Goal: Task Accomplishment & Management: Complete application form

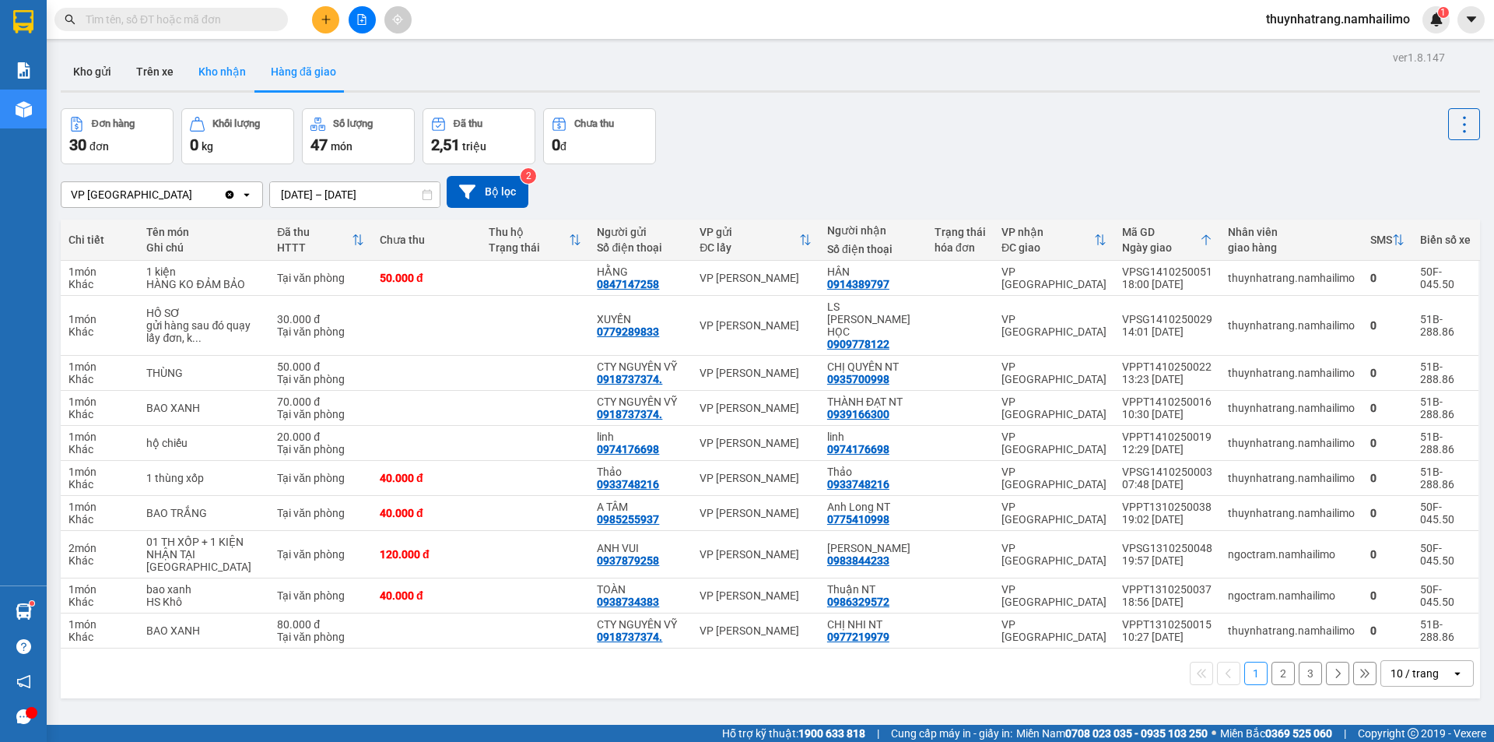
click at [216, 66] on button "Kho nhận" at bounding box center [222, 71] width 72 height 37
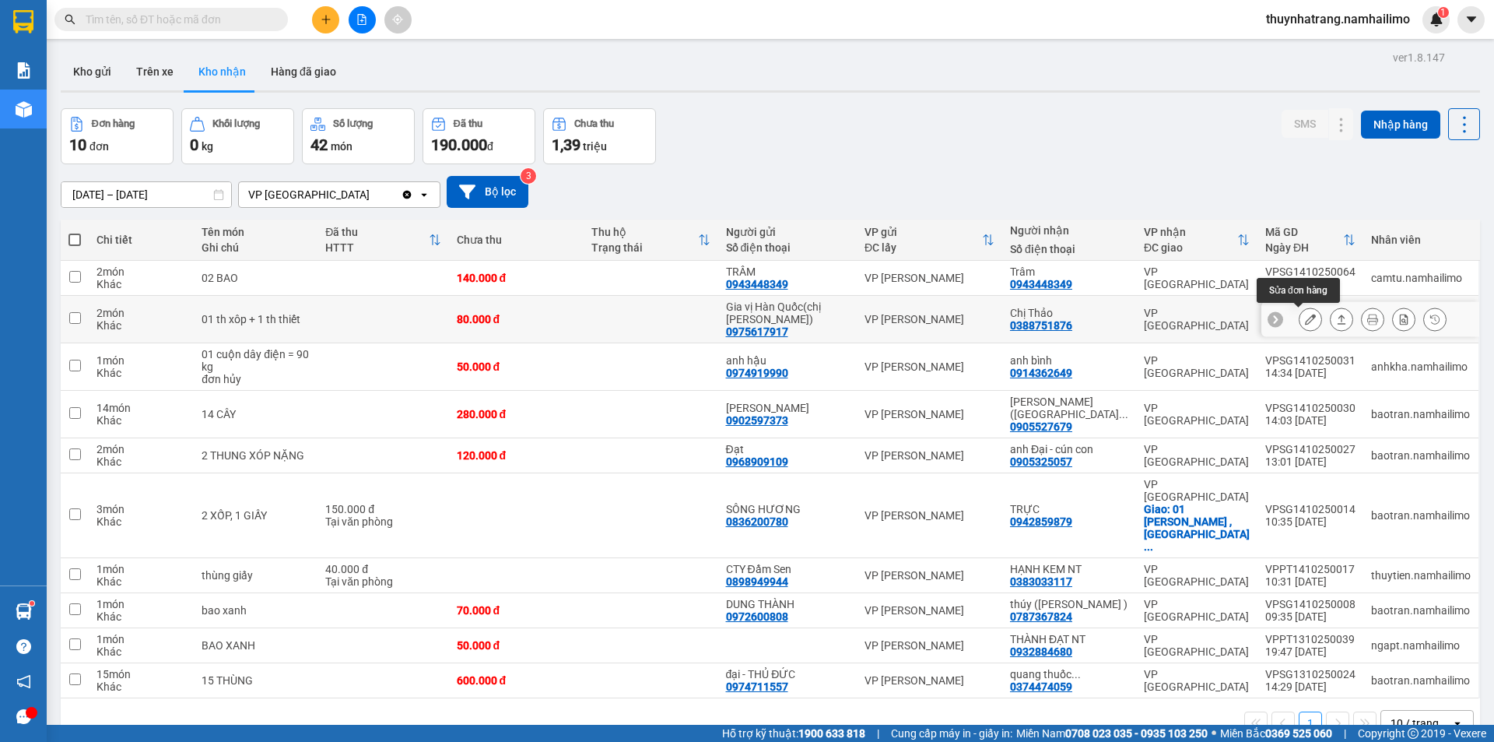
click at [1305, 318] on icon at bounding box center [1310, 319] width 11 height 11
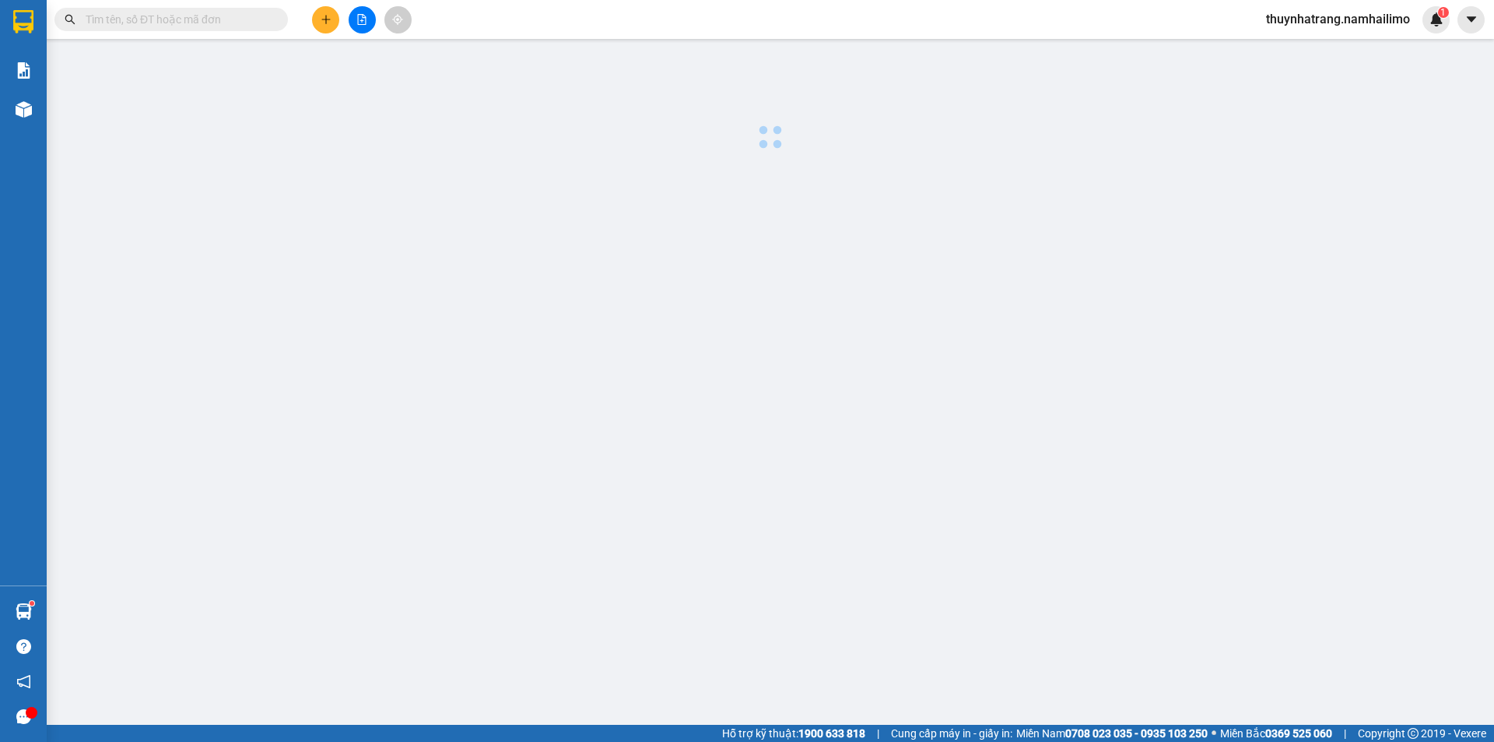
click at [1298, 318] on main at bounding box center [747, 362] width 1494 height 725
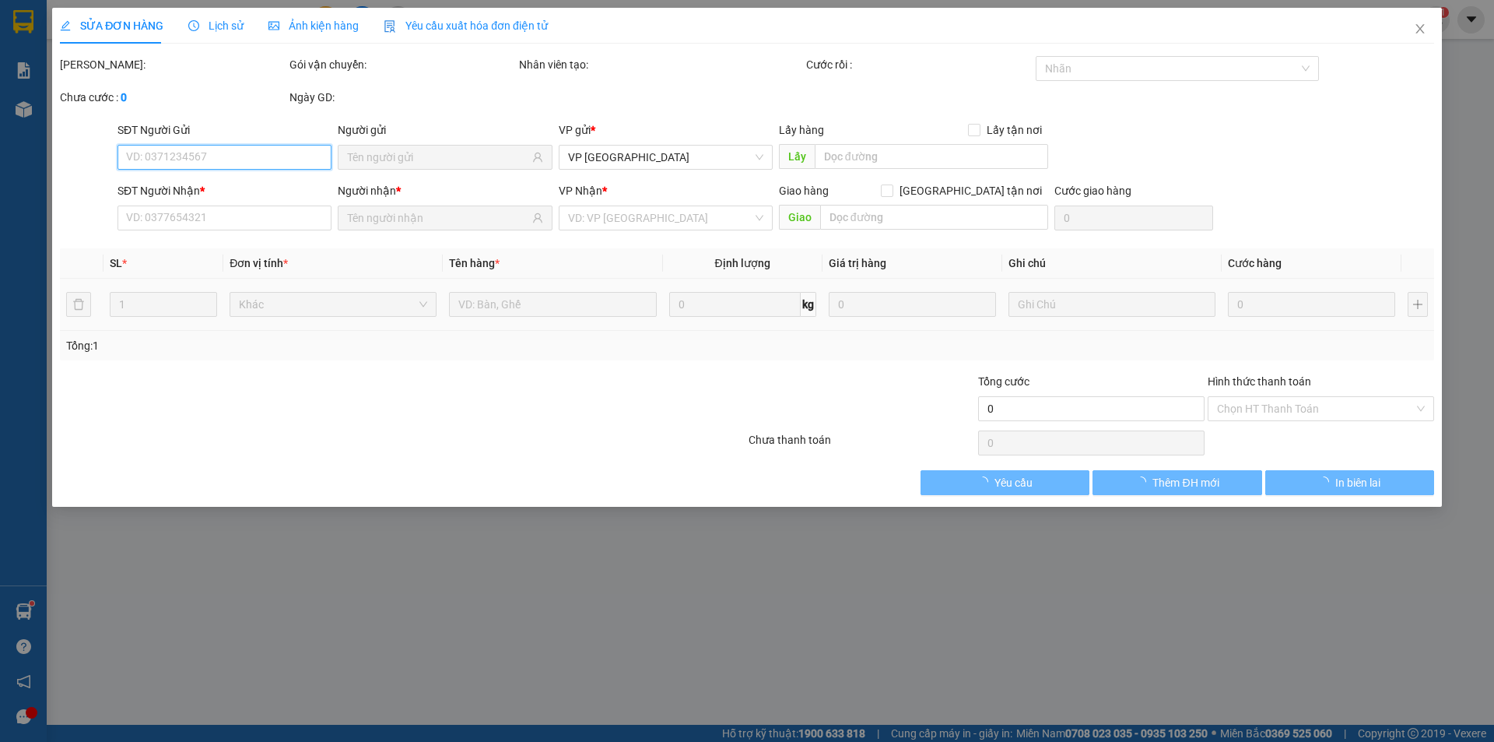
type input "0975617917"
type input "Gia vị Hàn Quốc(chị Huế)"
type input "0388751876"
type input "Chị Thảo"
type input "80.000"
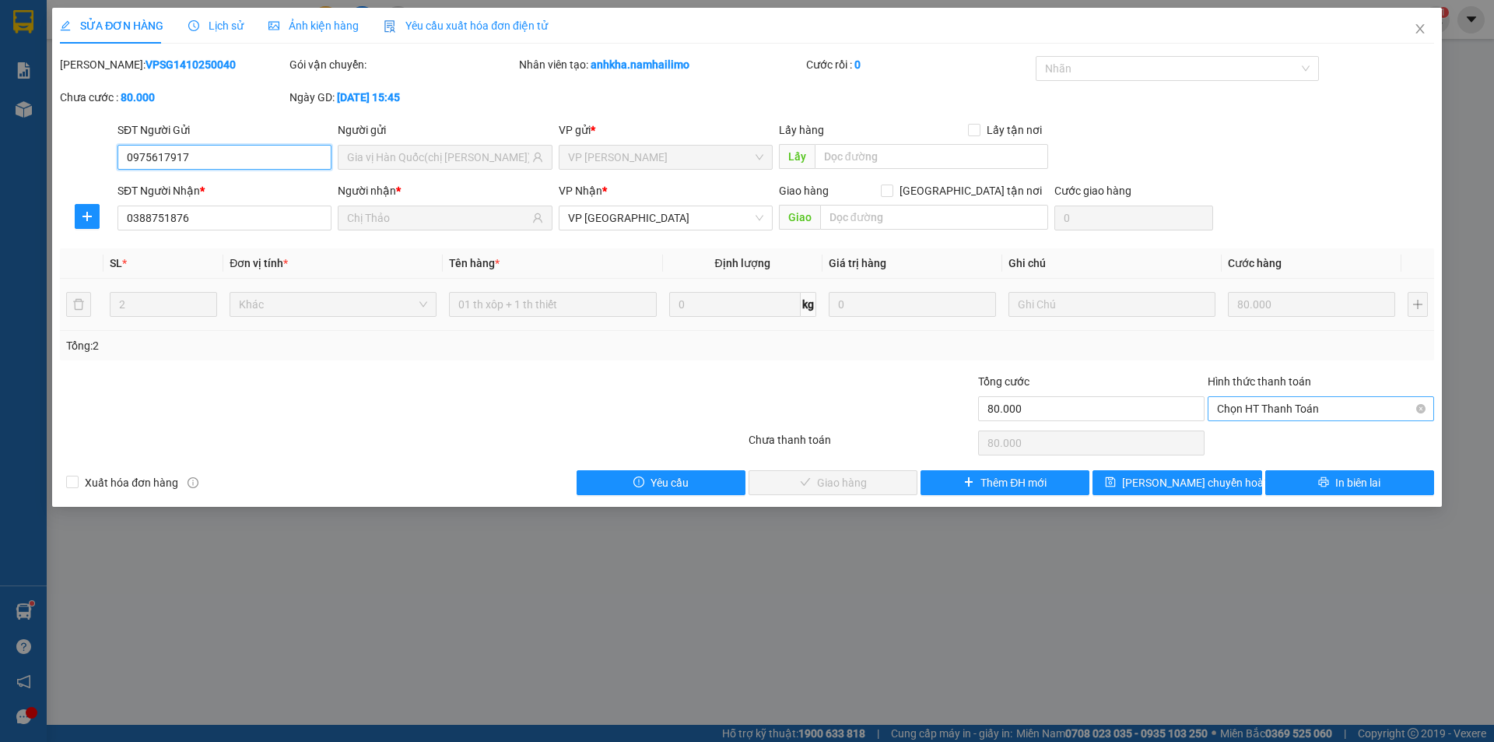
click at [1275, 406] on span "Chọn HT Thanh Toán" at bounding box center [1321, 408] width 208 height 23
drag, startPoint x: 1240, startPoint y: 443, endPoint x: 1104, endPoint y: 425, distance: 136.6
click at [1237, 443] on div "Tại văn phòng" at bounding box center [1321, 439] width 208 height 17
type input "0"
drag, startPoint x: 861, startPoint y: 478, endPoint x: 869, endPoint y: 477, distance: 8.6
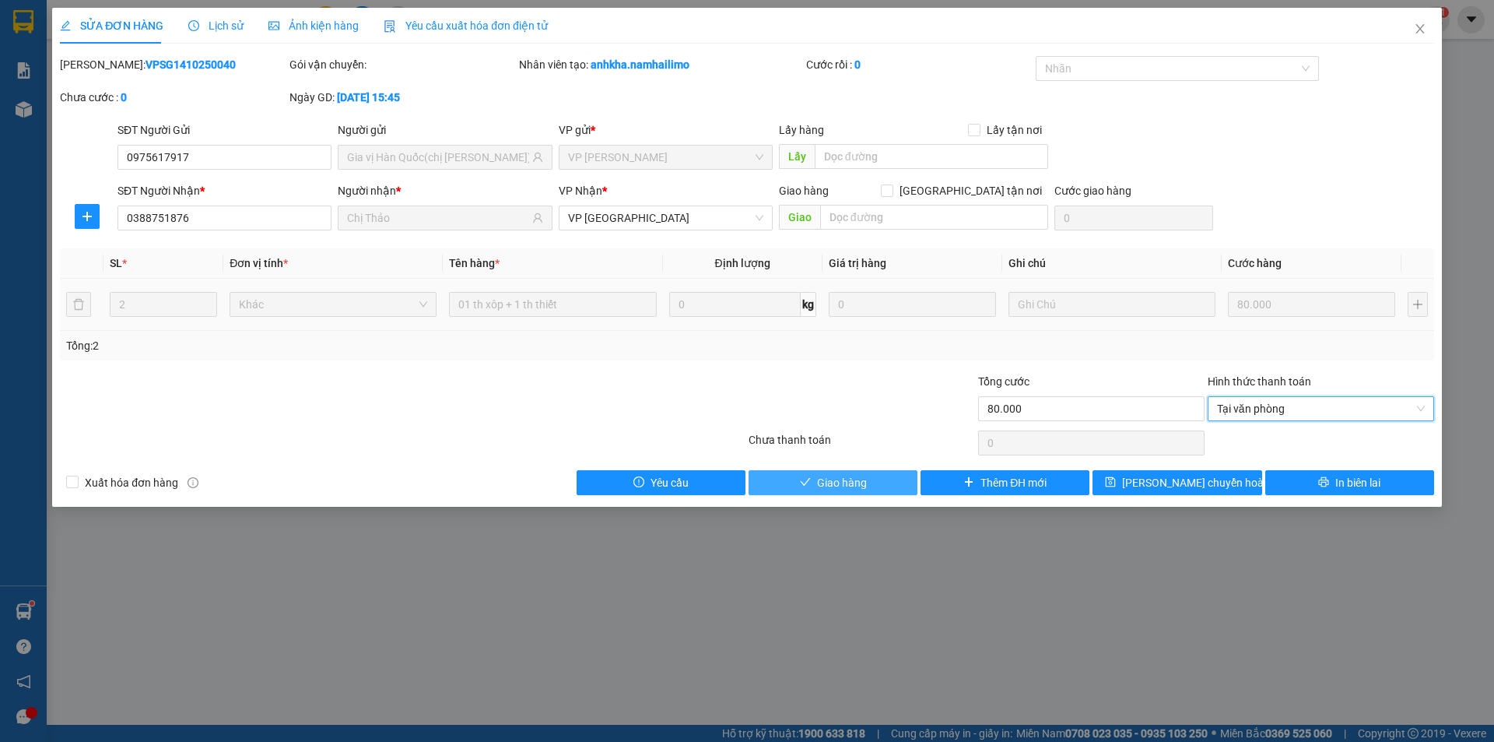
click at [862, 478] on span "Giao hàng" at bounding box center [842, 482] width 50 height 17
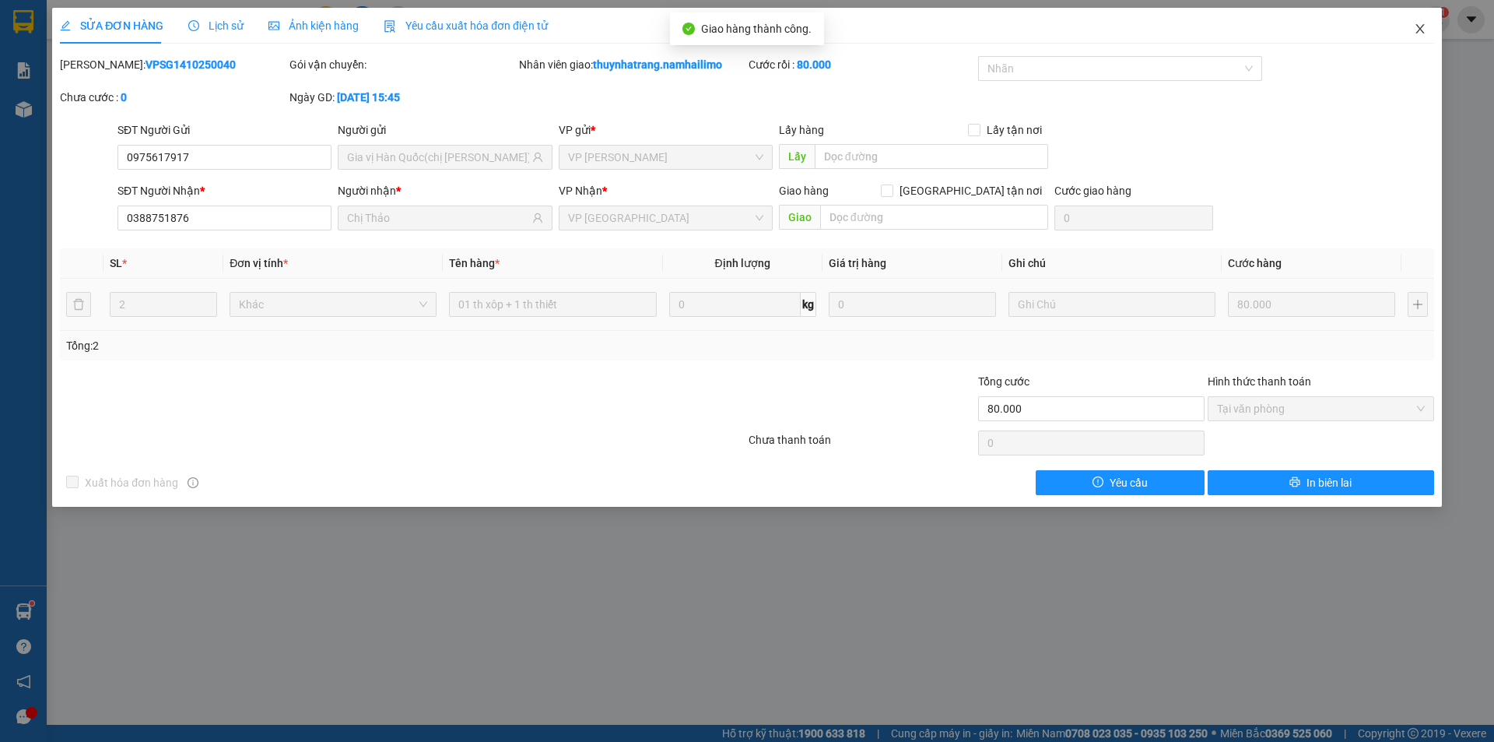
click at [1422, 29] on icon "close" at bounding box center [1420, 29] width 12 height 12
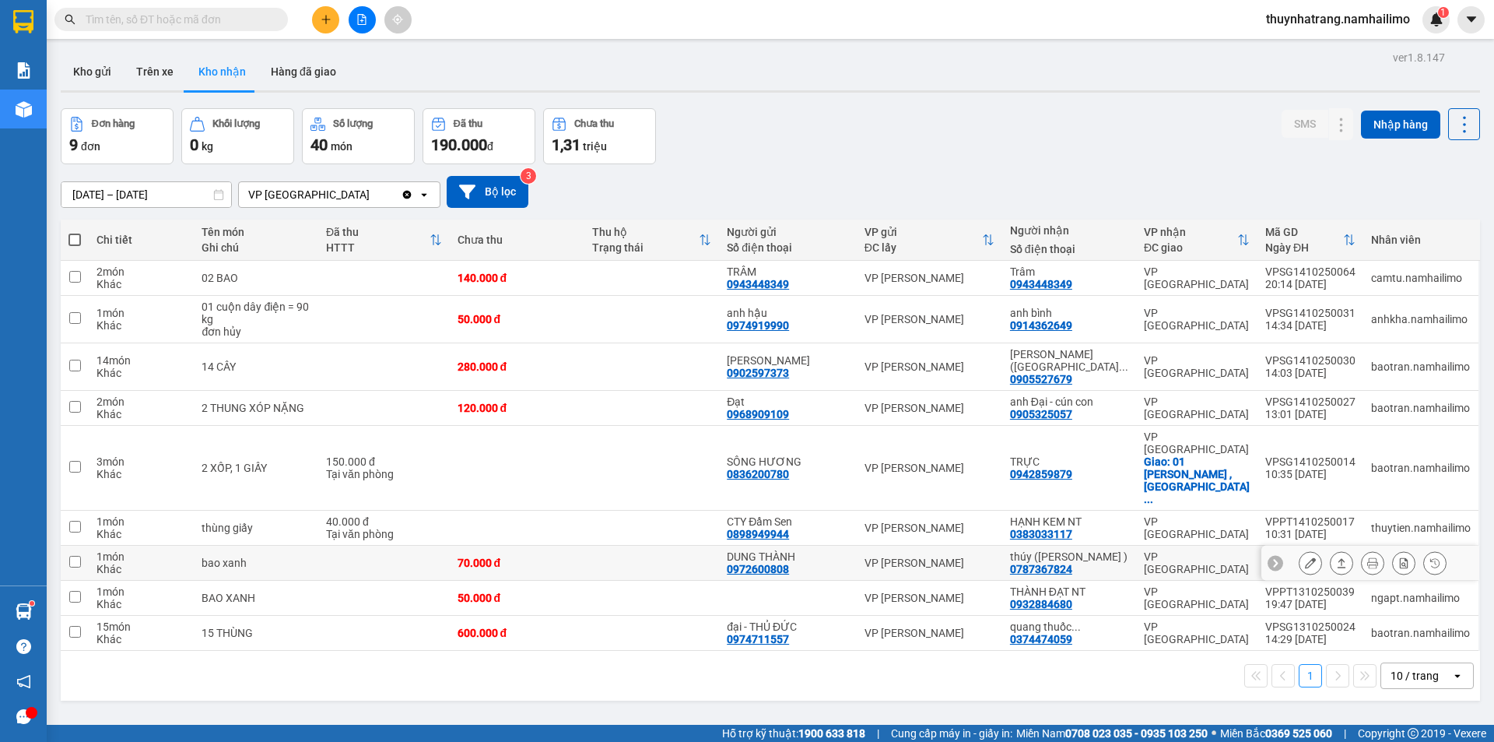
click at [1305, 557] on icon at bounding box center [1310, 562] width 11 height 11
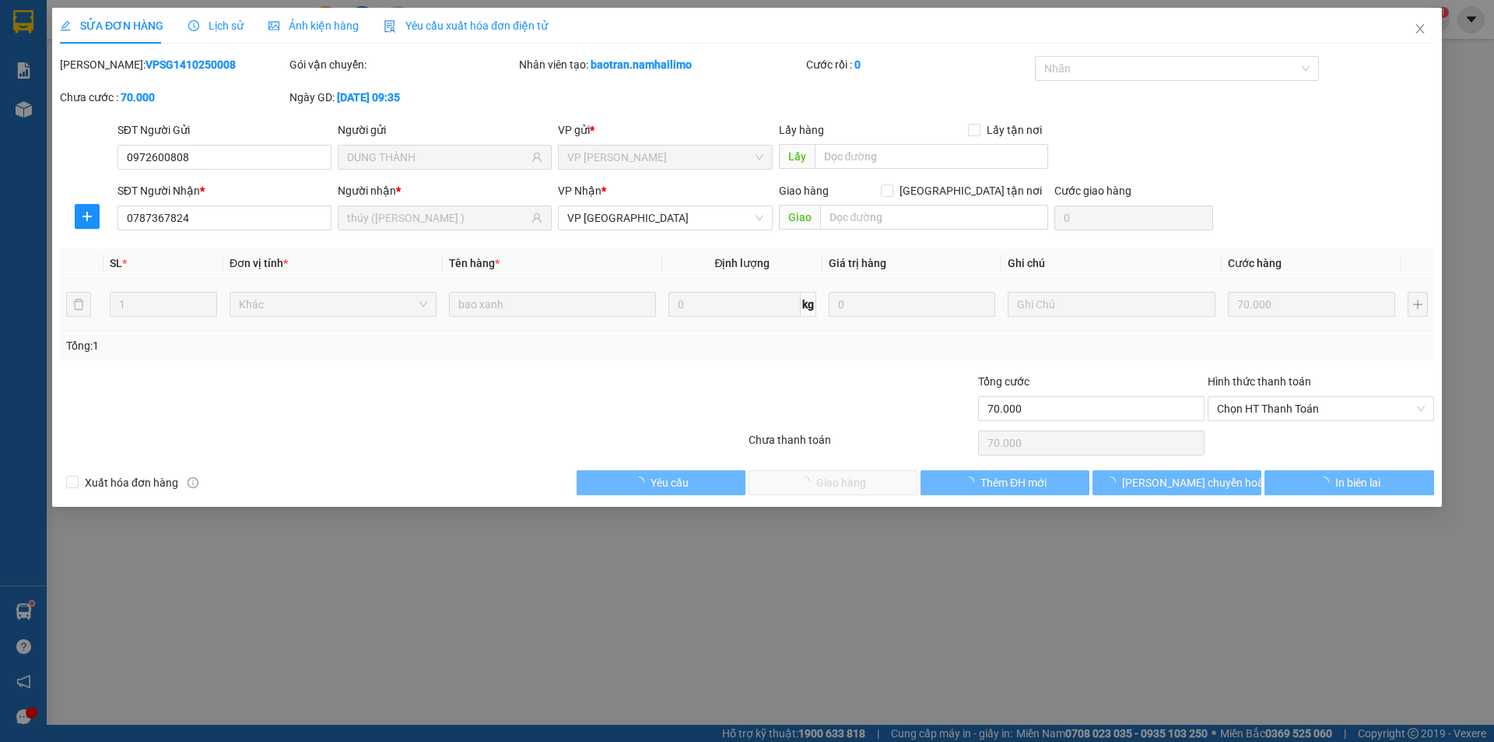
type input "0972600808"
type input "DUNG THÀNH"
type input "0787367824"
type input "thúy (mai Vân )"
type input "70.000"
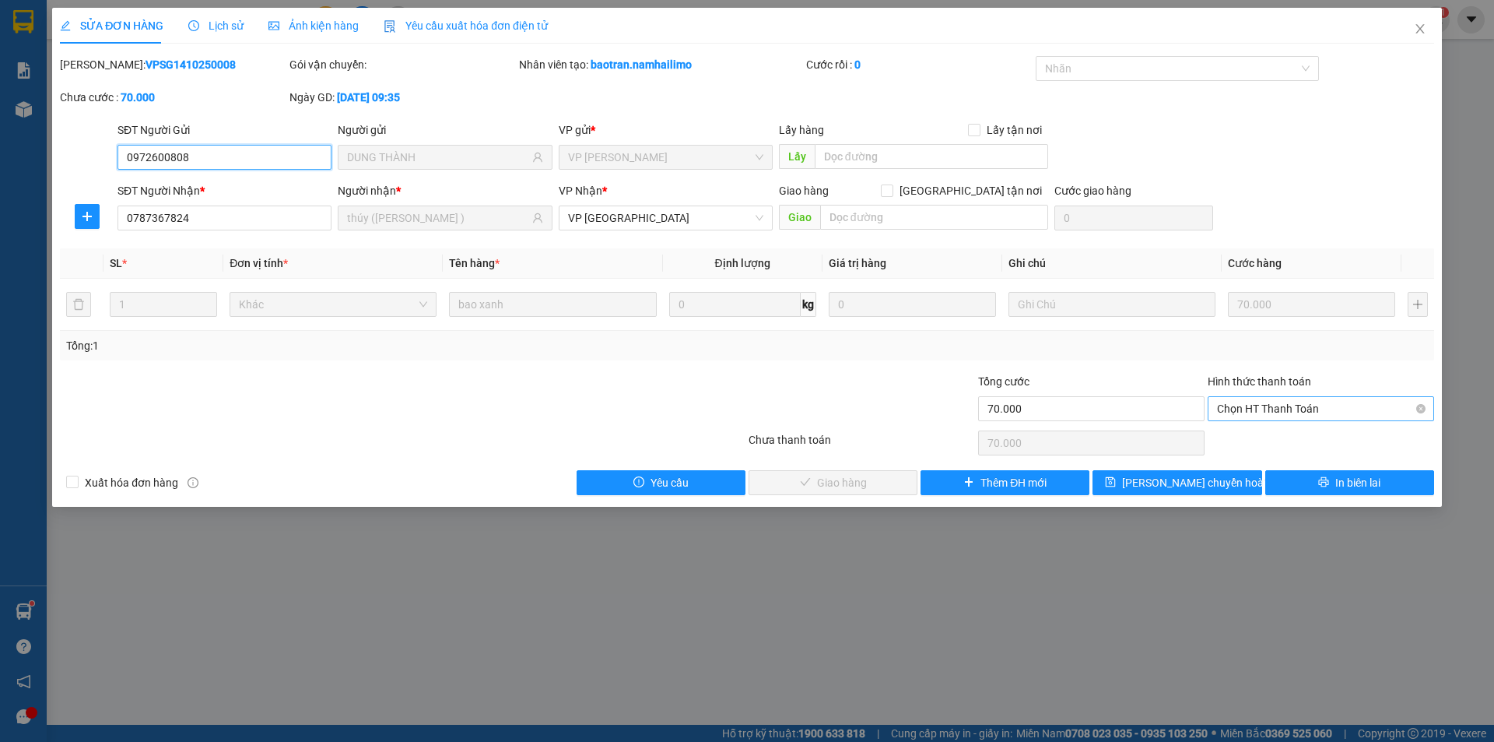
click at [1273, 399] on span "Chọn HT Thanh Toán" at bounding box center [1321, 408] width 208 height 23
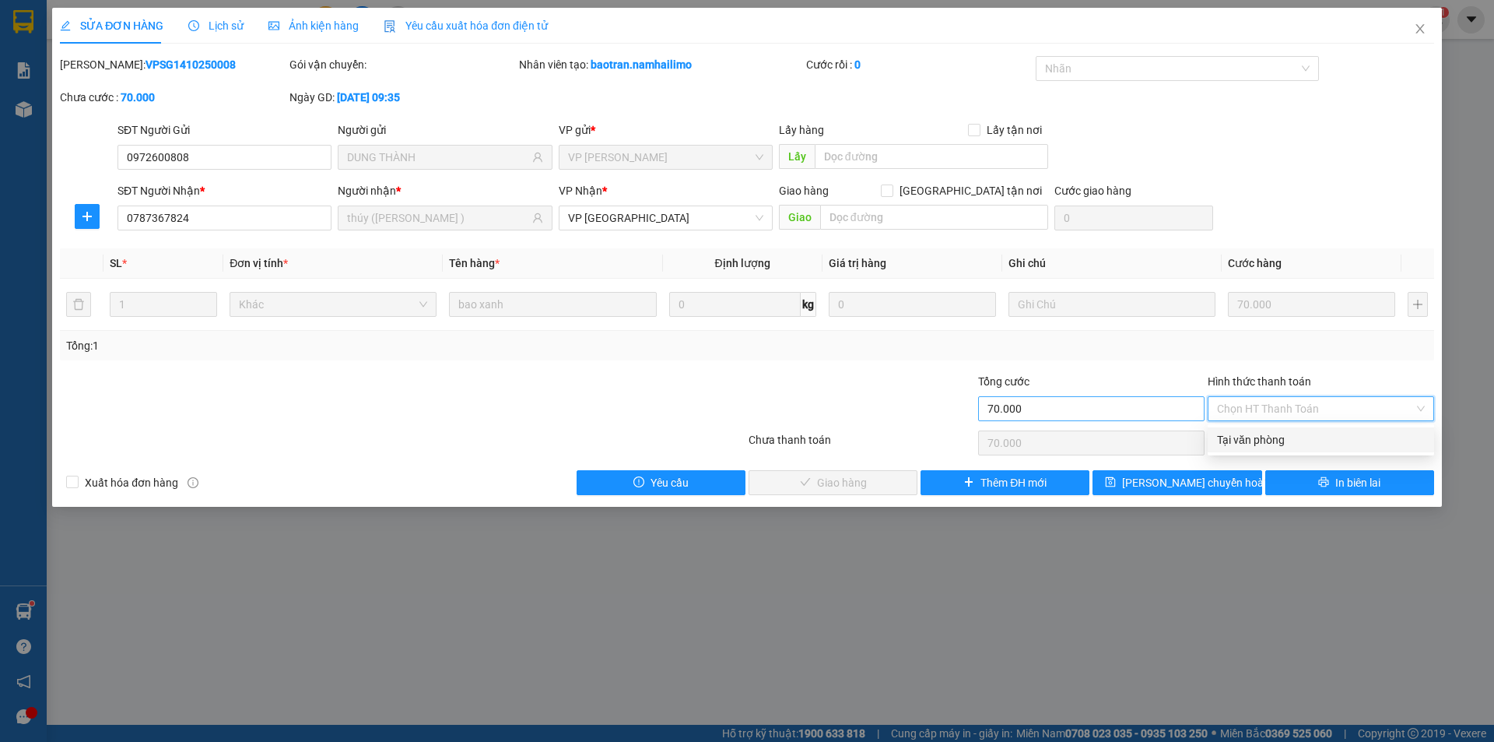
drag, startPoint x: 1265, startPoint y: 438, endPoint x: 1187, endPoint y: 418, distance: 80.4
click at [1247, 430] on div "Tại văn phòng" at bounding box center [1321, 439] width 226 height 25
type input "0"
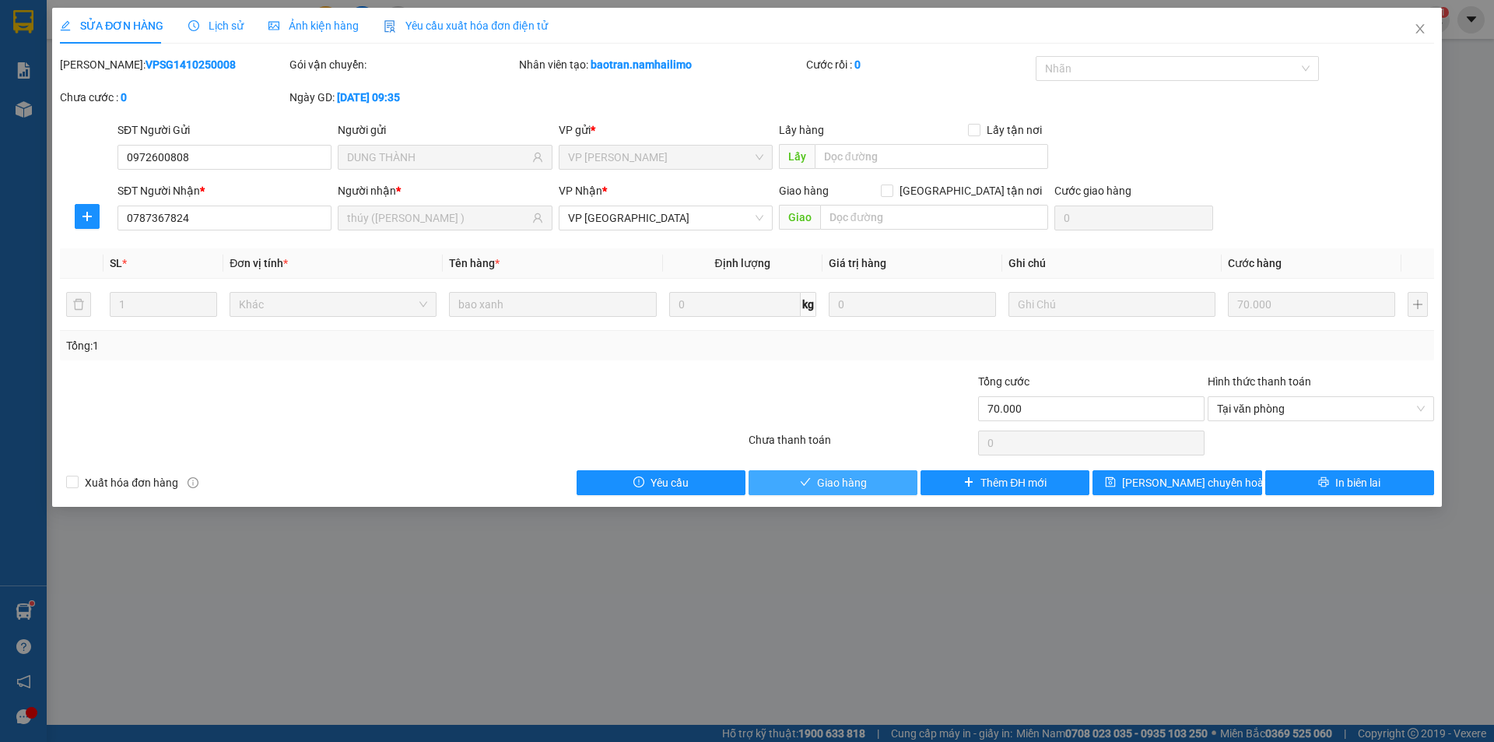
click at [841, 472] on button "Giao hàng" at bounding box center [833, 482] width 169 height 25
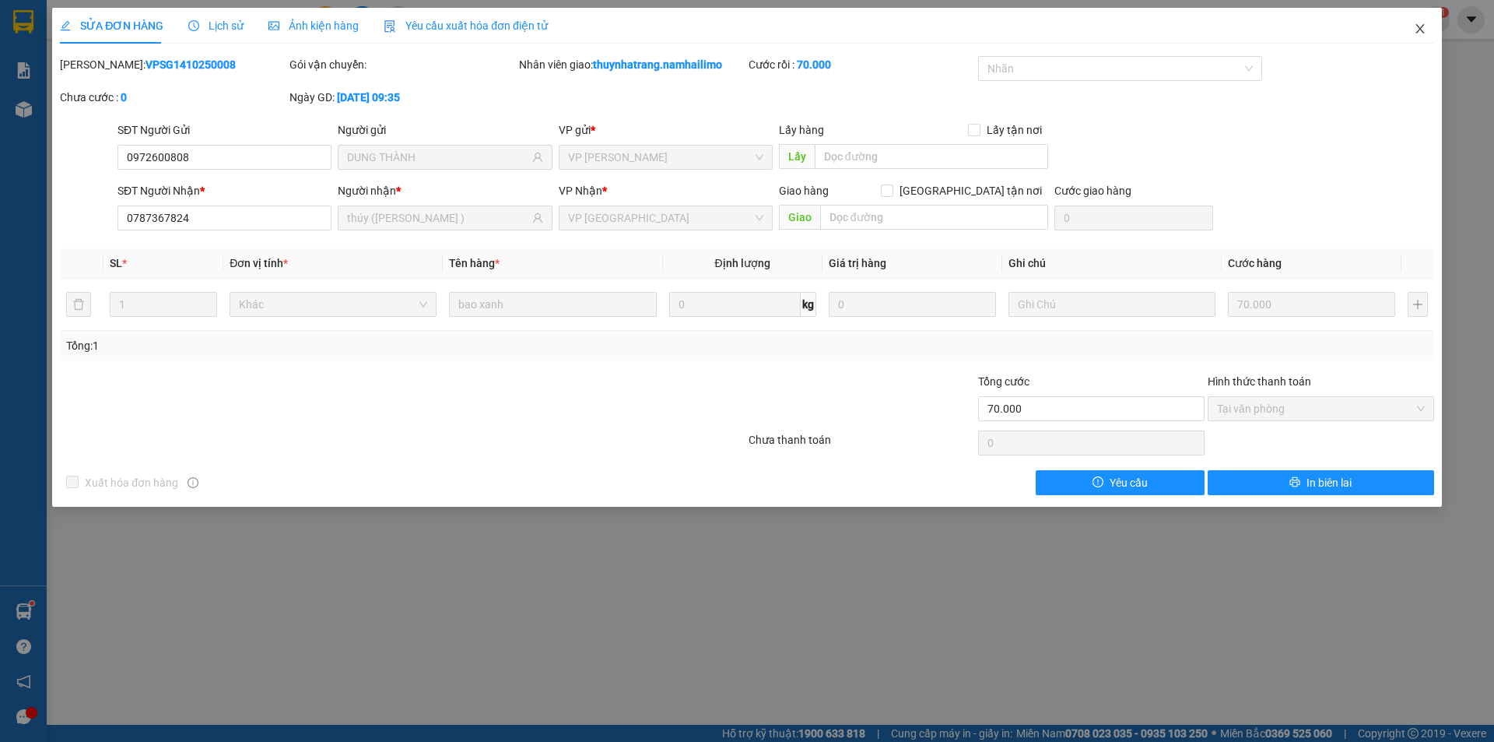
drag, startPoint x: 1420, startPoint y: 30, endPoint x: 1424, endPoint y: 8, distance: 22.0
click at [1421, 30] on icon "close" at bounding box center [1420, 29] width 12 height 12
